Goal: Task Accomplishment & Management: Complete application form

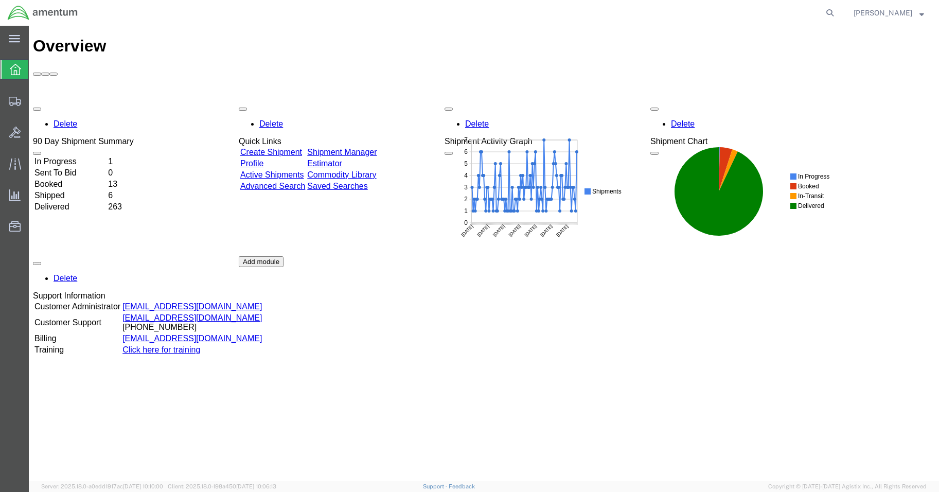
click at [85, 156] on td "In Progress" at bounding box center [70, 161] width 73 height 10
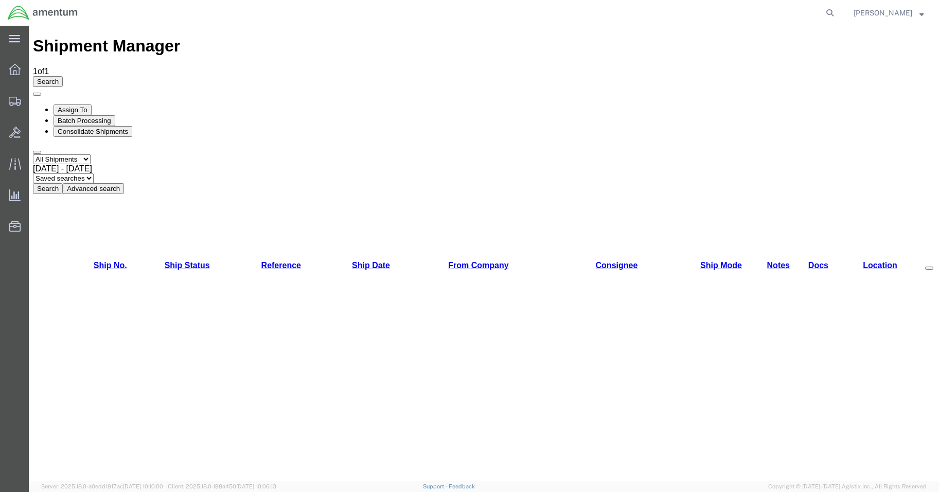
drag, startPoint x: 92, startPoint y: 120, endPoint x: 92, endPoint y: 126, distance: 5.7
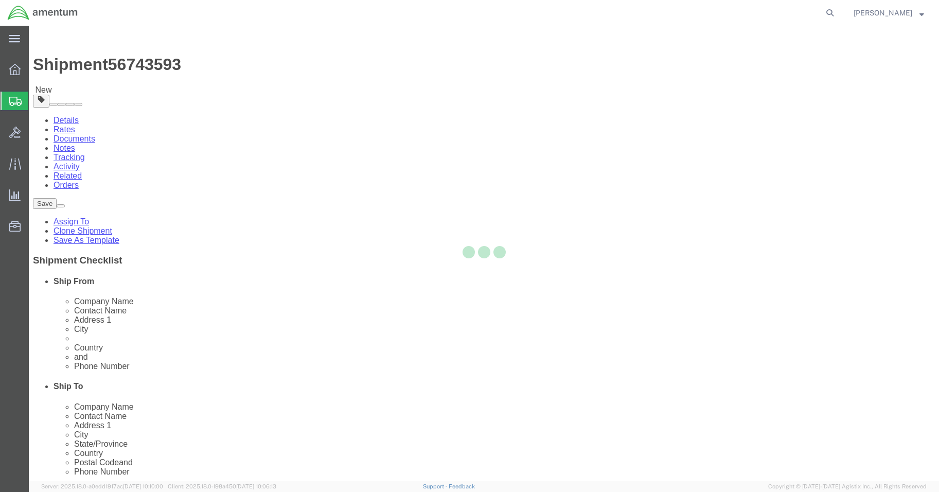
select select "42677"
select select
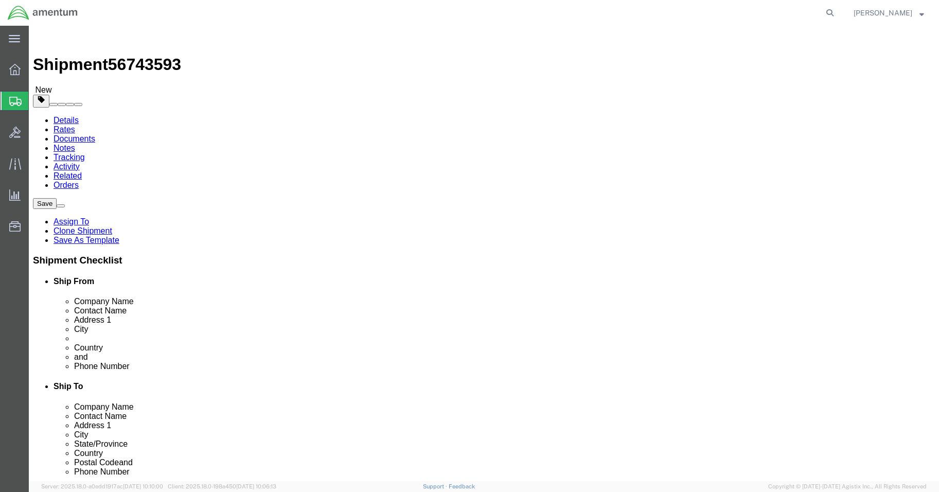
click input "text"
type input "[PERSON_NAME]"
click input "text"
type input "[PHONE_NUMBER]"
click div "Location My Profile Location [PHONE_NUMBER] [PHONE_NUMBER] [PHONE_NUMBER] [PHON…"
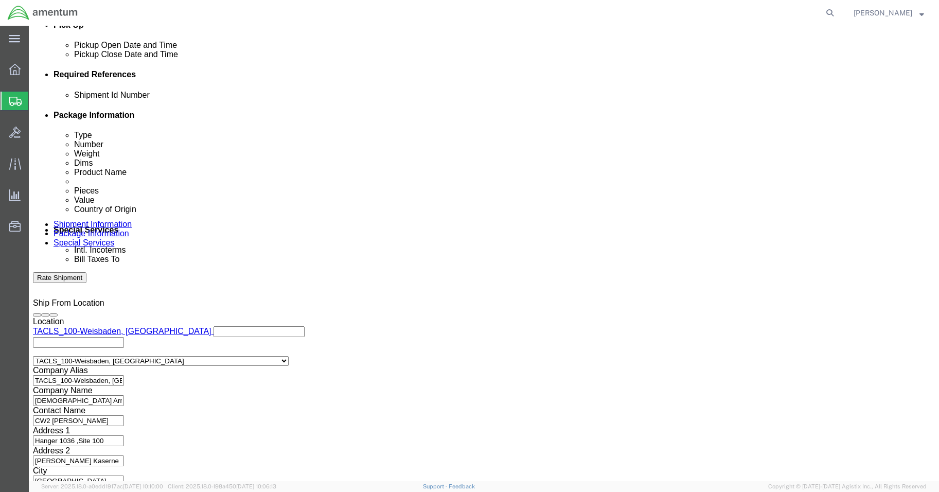
scroll to position [467, 0]
click button "Continue"
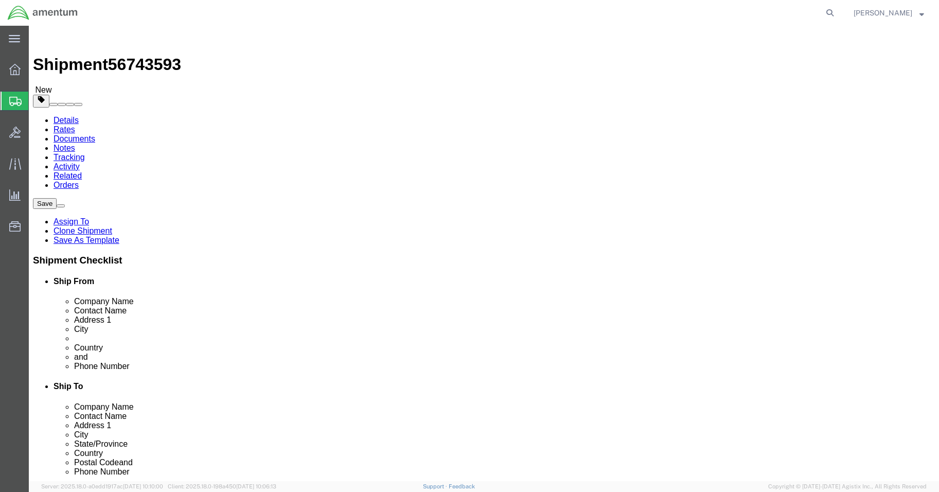
click button "Continue"
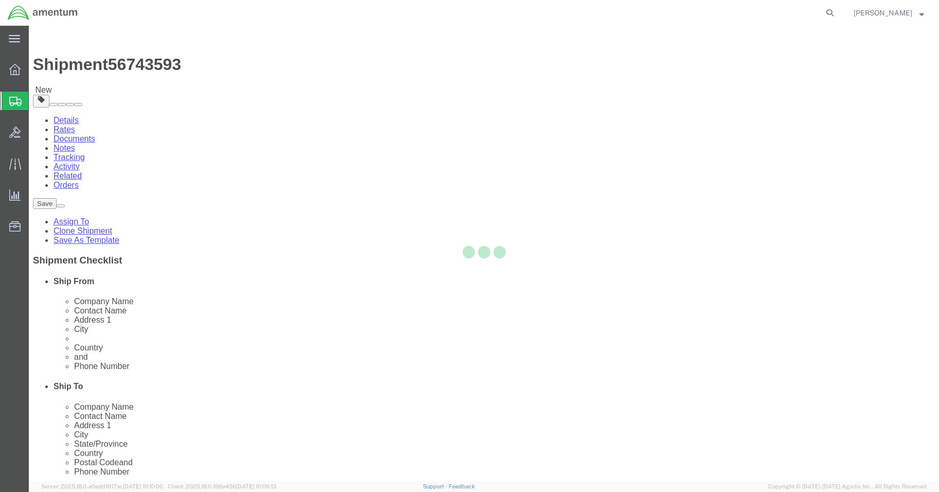
select select
select select "DEPARTMENT"
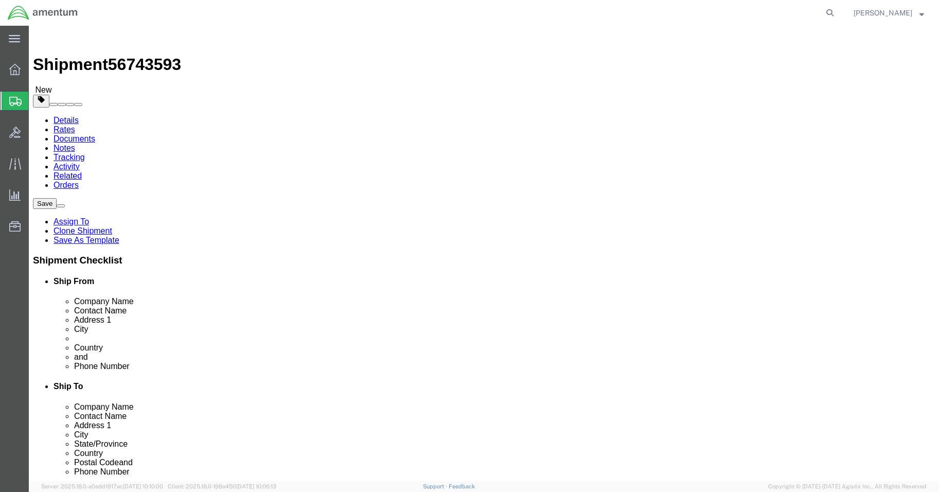
click button "Rate Shipment"
